Goal: Information Seeking & Learning: Learn about a topic

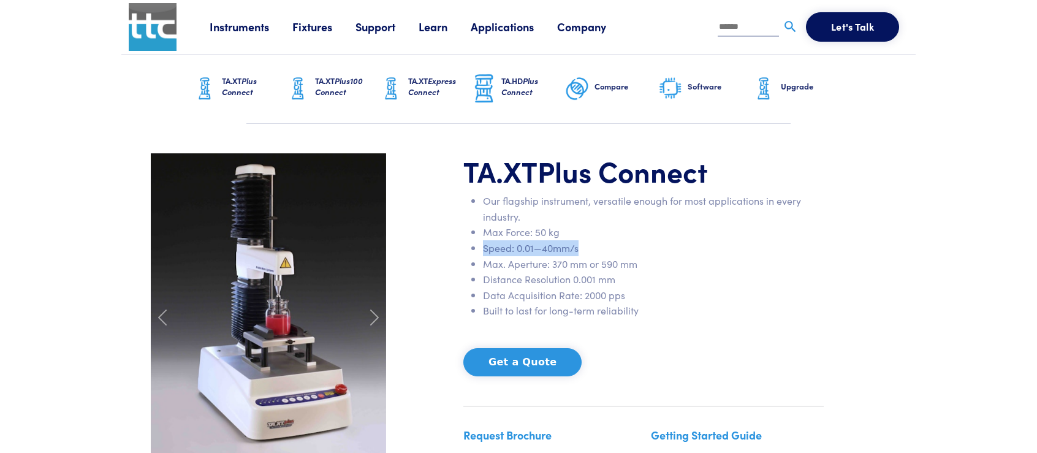
drag, startPoint x: 483, startPoint y: 246, endPoint x: 609, endPoint y: 248, distance: 126.3
click at [609, 248] on li "Speed: 0.01—40mm/s" at bounding box center [653, 248] width 341 height 16
click at [629, 297] on li "Data Acquisition Rate: 2000 pps" at bounding box center [653, 295] width 341 height 16
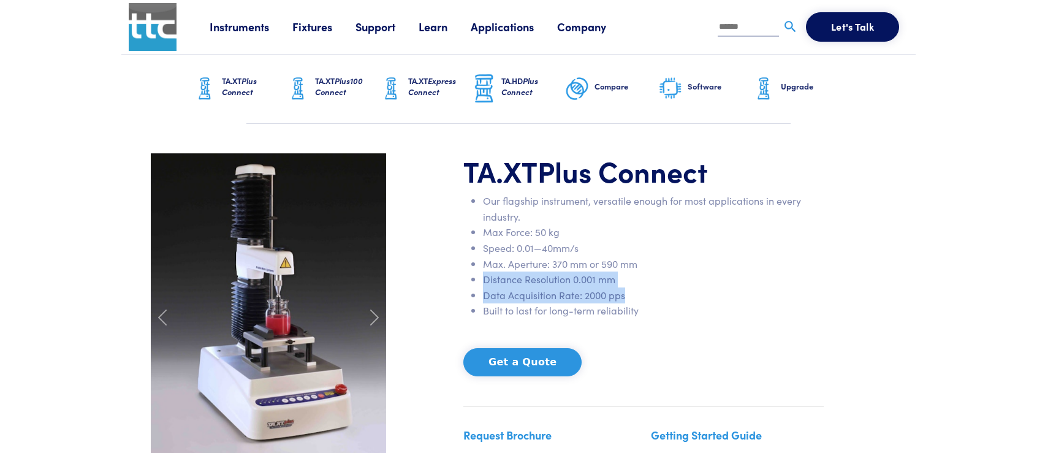
drag, startPoint x: 484, startPoint y: 279, endPoint x: 639, endPoint y: 292, distance: 155.6
click at [639, 292] on ul "Our flagship instrument, versatile enough for most applications in every indust…" at bounding box center [643, 256] width 360 height 126
click at [614, 268] on li "Max. Aperture: 370 mm or 590 mm" at bounding box center [653, 264] width 341 height 16
drag, startPoint x: 625, startPoint y: 296, endPoint x: 482, endPoint y: 276, distance: 144.1
click at [482, 276] on ul "Our flagship instrument, versatile enough for most applications in every indust…" at bounding box center [643, 256] width 360 height 126
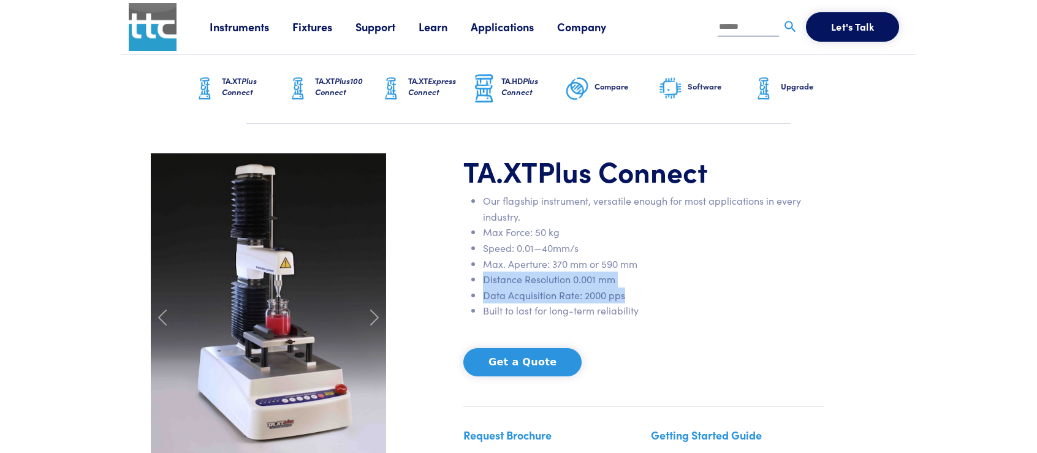
copy ul "Distance Resolution 0.001 mm Data Acquisition Rate: 2000 pps"
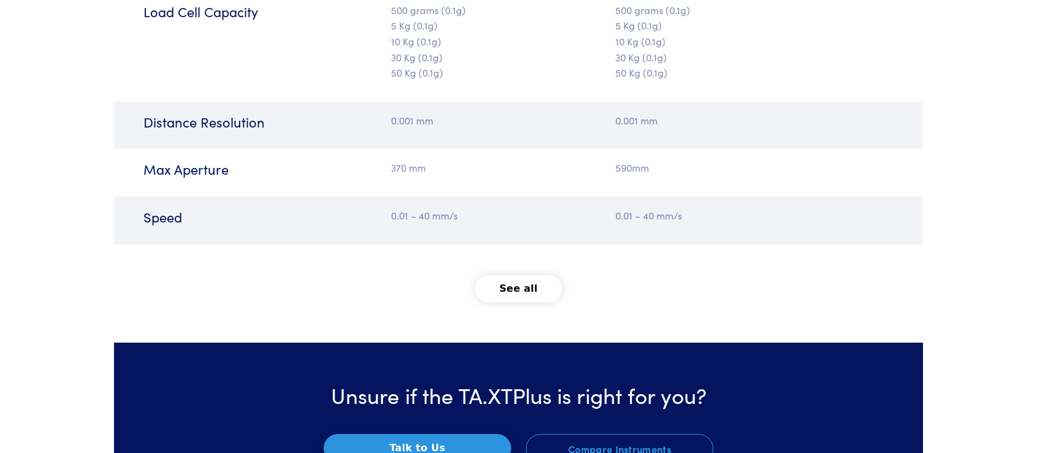
scroll to position [1716, 0]
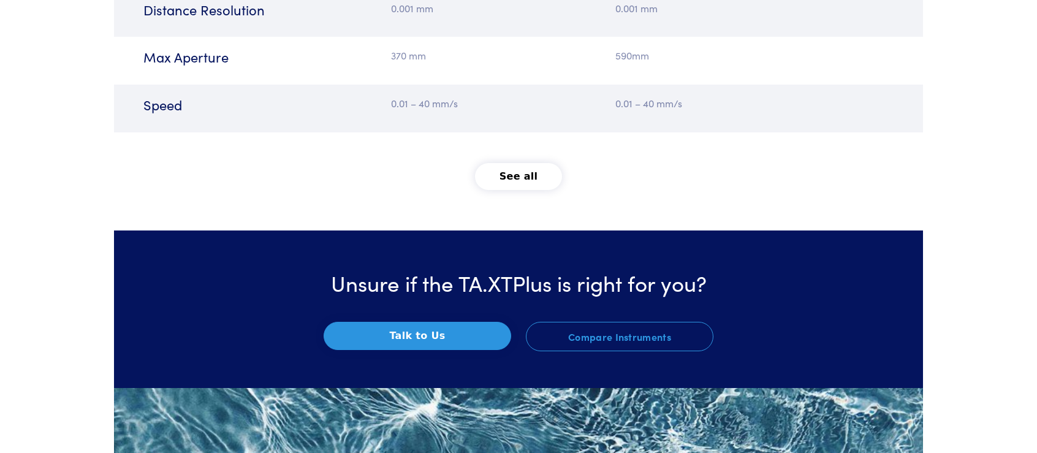
click at [515, 171] on button "See all" at bounding box center [519, 176] width 88 height 27
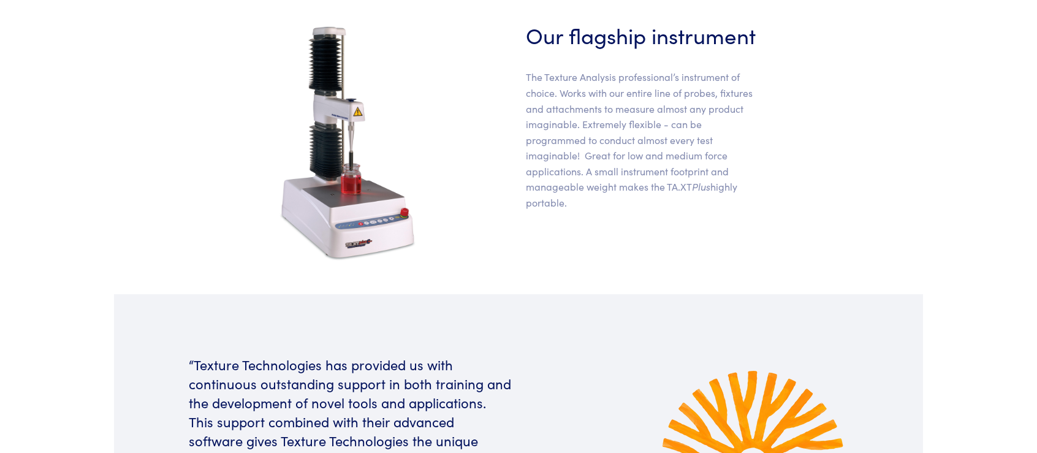
scroll to position [0, 0]
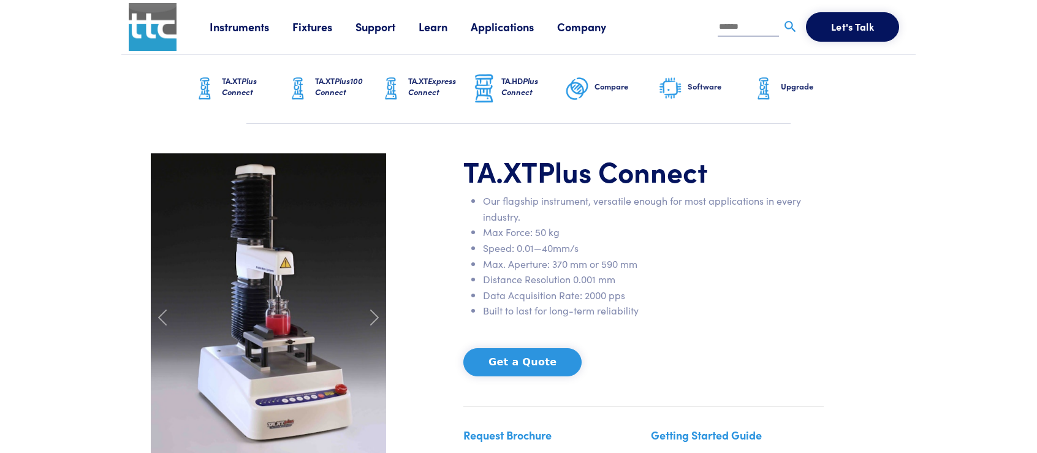
click at [851, 237] on div "TA.XT Plus Connect Our flagship instrument, versatile enough for most applicati…" at bounding box center [518, 317] width 750 height 329
drag, startPoint x: 484, startPoint y: 197, endPoint x: 555, endPoint y: 251, distance: 89.6
click at [663, 334] on div "TA.XT Plus Connect Our flagship instrument, versatile enough for most applicati…" at bounding box center [643, 317] width 375 height 329
click at [553, 216] on li "Our flagship instrument, versatile enough for most applications in every indust…" at bounding box center [653, 208] width 341 height 31
drag, startPoint x: 536, startPoint y: 231, endPoint x: 579, endPoint y: 231, distance: 42.9
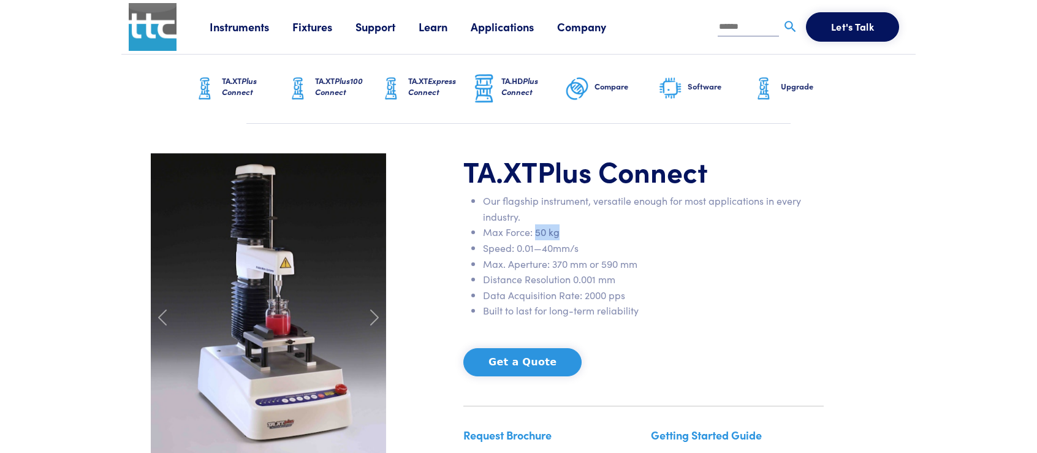
click at [579, 231] on li "Max Force: 50 kg" at bounding box center [653, 232] width 341 height 16
click at [675, 292] on li "Data Acquisition Rate: 2000 pps" at bounding box center [653, 295] width 341 height 16
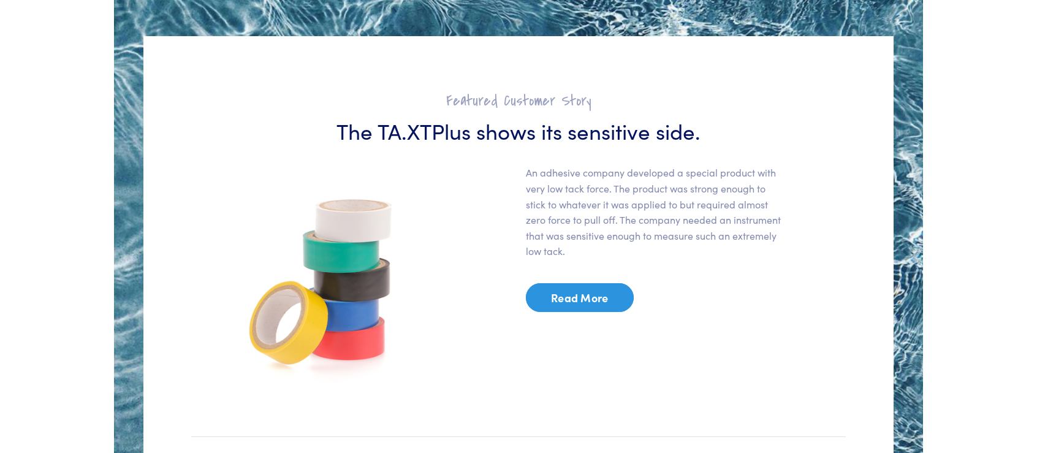
scroll to position [1471, 0]
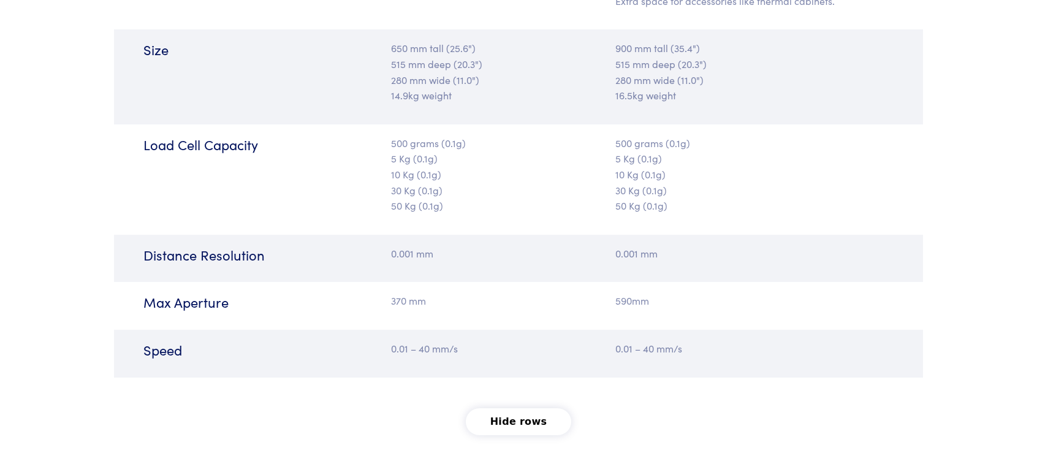
click at [442, 183] on p "500 grams (0.1g) 5 Kg (0.1g) 10 Kg (0.1g) 30 Kg (0.1g) 50 Kg (0.1g)" at bounding box center [451, 174] width 120 height 78
drag, startPoint x: 439, startPoint y: 175, endPoint x: 385, endPoint y: 158, distance: 57.2
click at [388, 164] on div "500 grams (0.1g) 5 Kg (0.1g) 10 Kg (0.1g) 30 Kg (0.1g) 50 Kg (0.1g)" at bounding box center [451, 179] width 135 height 88
click at [386, 154] on div "500 grams (0.1g) 5 Kg (0.1g) 10 Kg (0.1g) 30 Kg (0.1g) 50 Kg (0.1g)" at bounding box center [451, 179] width 135 height 88
drag, startPoint x: 390, startPoint y: 154, endPoint x: 443, endPoint y: 153, distance: 52.7
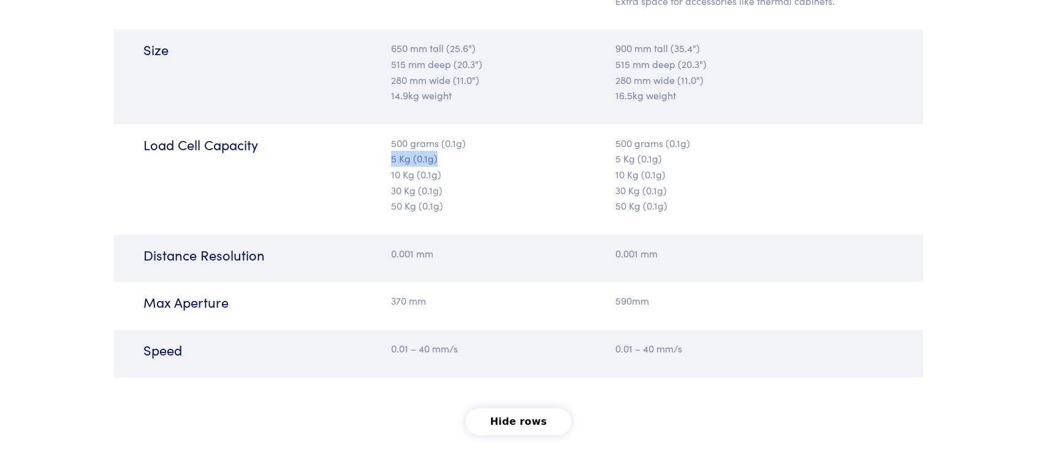
click at [443, 153] on div "500 grams (0.1g) 5 Kg (0.1g) 10 Kg (0.1g) 30 Kg (0.1g) 50 Kg (0.1g)" at bounding box center [451, 179] width 135 height 88
